Goal: Transaction & Acquisition: Purchase product/service

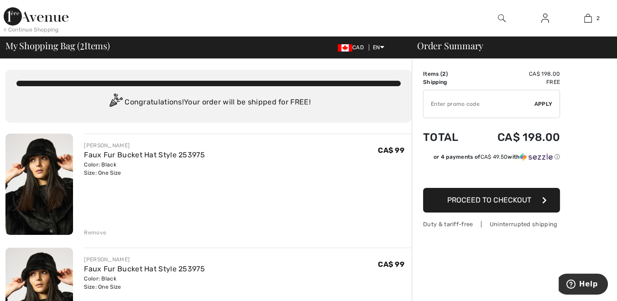
click at [95, 231] on div "Remove" at bounding box center [95, 233] width 22 height 8
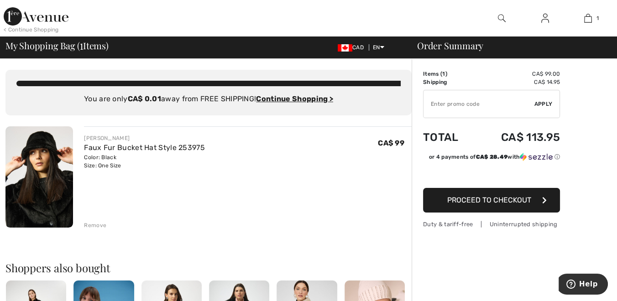
click at [523, 198] on span "Proceed to Checkout" at bounding box center [489, 200] width 84 height 9
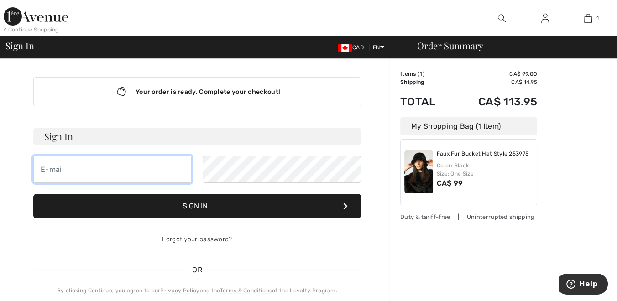
click at [71, 171] on input "email" at bounding box center [112, 169] width 158 height 27
type input "[EMAIL_ADDRESS][DOMAIN_NAME]"
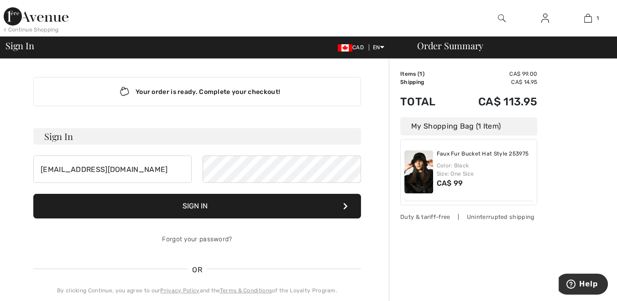
click at [201, 211] on button "Sign In" at bounding box center [197, 206] width 328 height 25
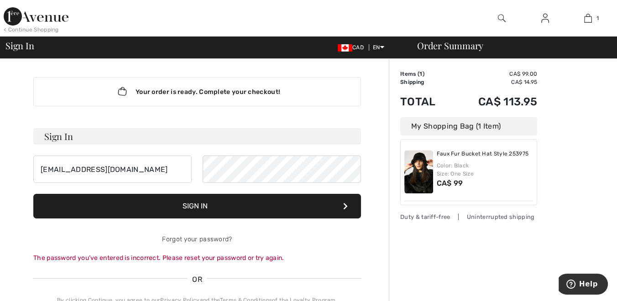
click at [208, 206] on button "Sign In" at bounding box center [197, 206] width 328 height 25
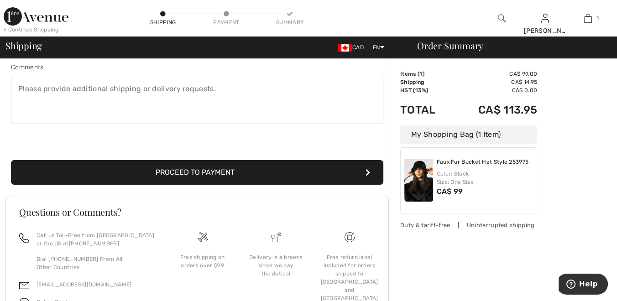
scroll to position [248, 0]
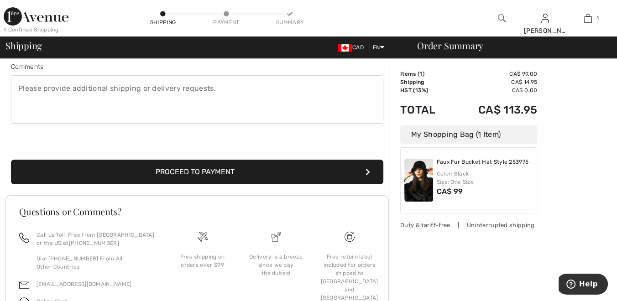
drag, startPoint x: 274, startPoint y: 156, endPoint x: 238, endPoint y: 173, distance: 39.4
click at [238, 173] on div "Proceed to Payment" at bounding box center [196, 161] width 383 height 47
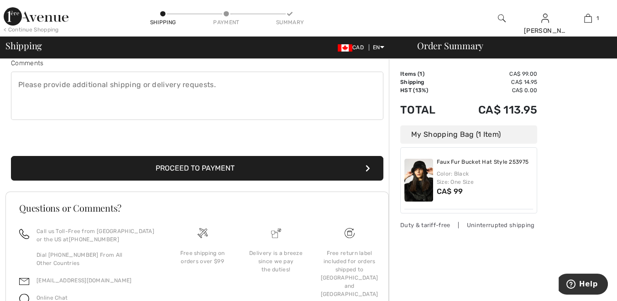
scroll to position [276, 0]
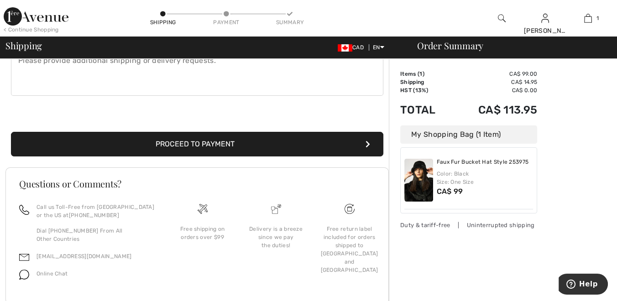
click at [209, 143] on button "Proceed to Payment" at bounding box center [197, 144] width 372 height 25
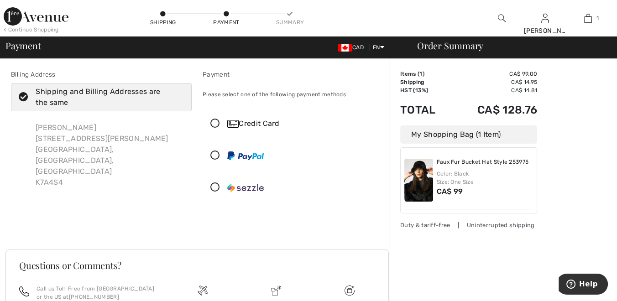
click at [215, 120] on icon at bounding box center [215, 124] width 24 height 10
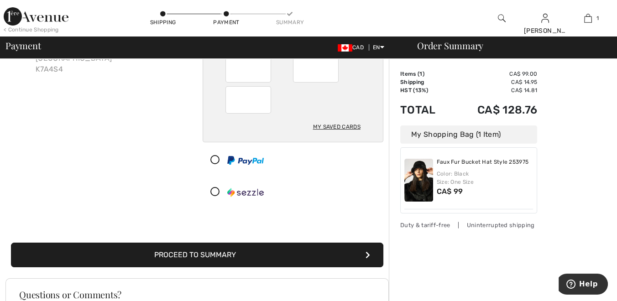
scroll to position [114, 0]
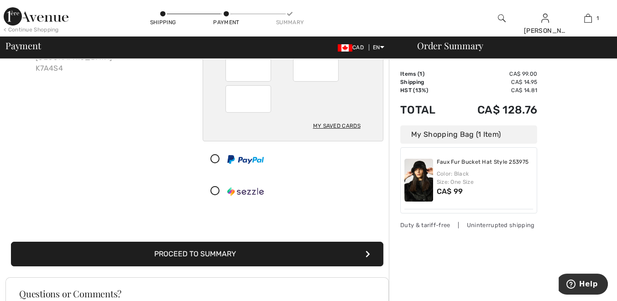
click at [238, 254] on button "Proceed to Summary" at bounding box center [197, 254] width 372 height 25
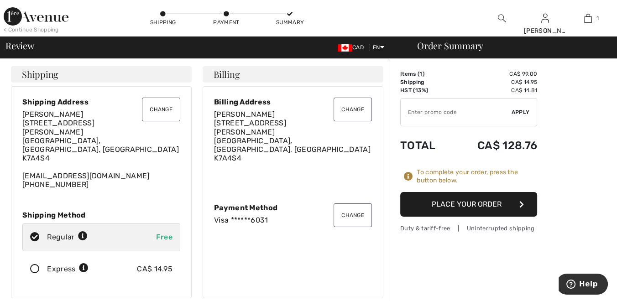
scroll to position [5, 0]
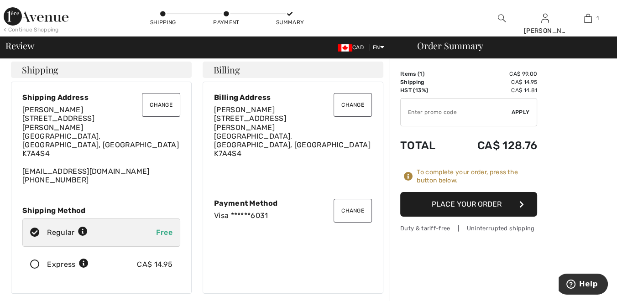
click at [181, 94] on div "Change Shipping Address [PERSON_NAME] [STREET_ADDRESS][PERSON_NAME] [EMAIL_ADDR…" at bounding box center [101, 188] width 181 height 212
click at [176, 100] on button "Change" at bounding box center [161, 105] width 38 height 24
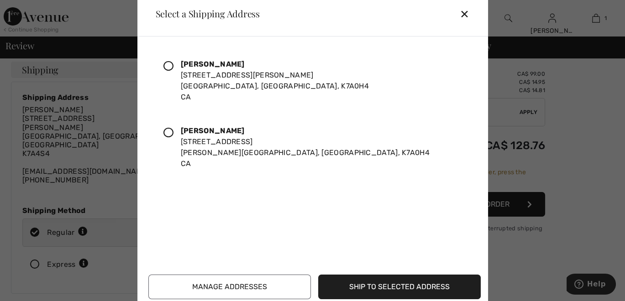
click at [270, 285] on button "Manage Addresses" at bounding box center [229, 287] width 163 height 25
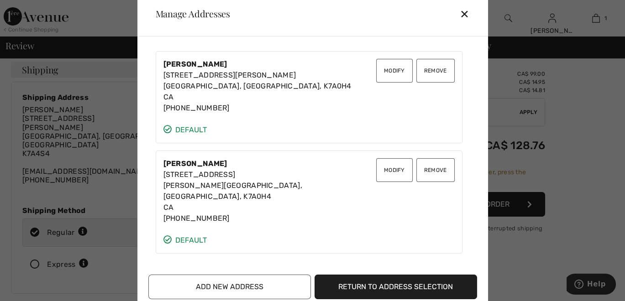
click at [401, 66] on button "Modify" at bounding box center [394, 71] width 37 height 24
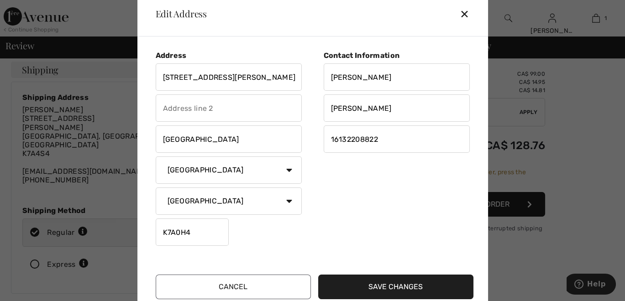
click at [176, 231] on input "K7A0H4" at bounding box center [192, 232] width 73 height 27
click at [369, 287] on button "Save Changes" at bounding box center [395, 287] width 155 height 25
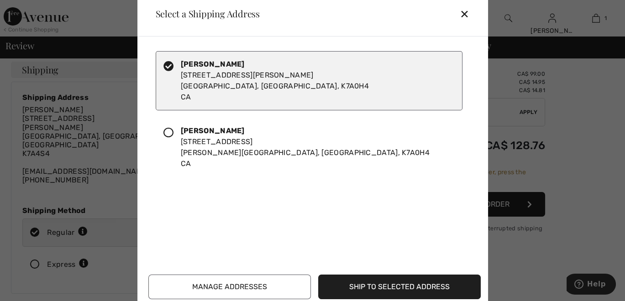
click at [401, 285] on button "Ship to Selected Address" at bounding box center [399, 287] width 163 height 25
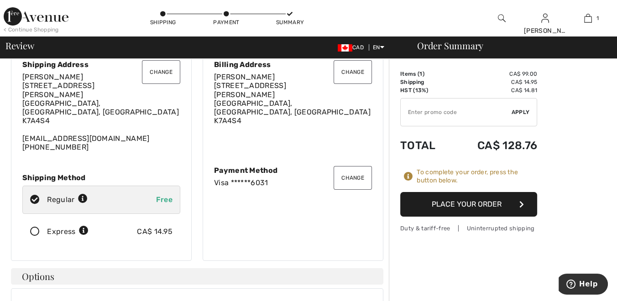
scroll to position [39, 0]
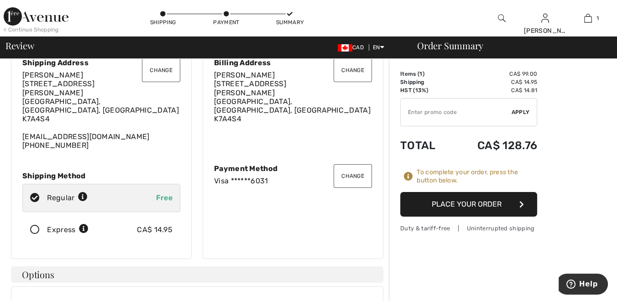
click at [483, 209] on button "Place Your Order" at bounding box center [468, 204] width 137 height 25
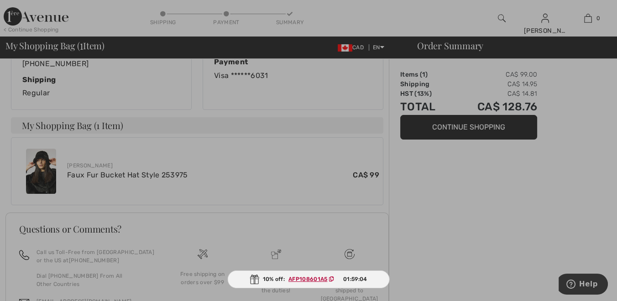
scroll to position [278, 0]
